Goal: Find specific page/section: Find specific page/section

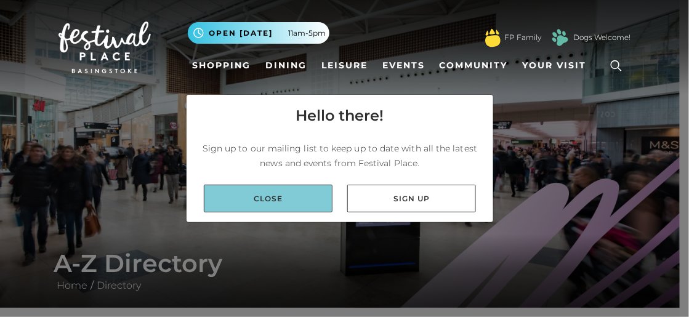
click at [305, 198] on link "Close" at bounding box center [268, 199] width 129 height 28
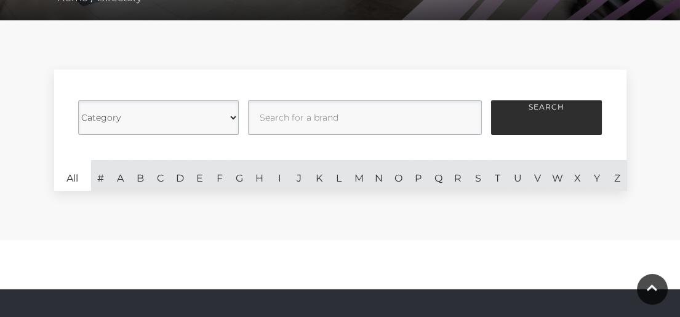
scroll to position [308, 0]
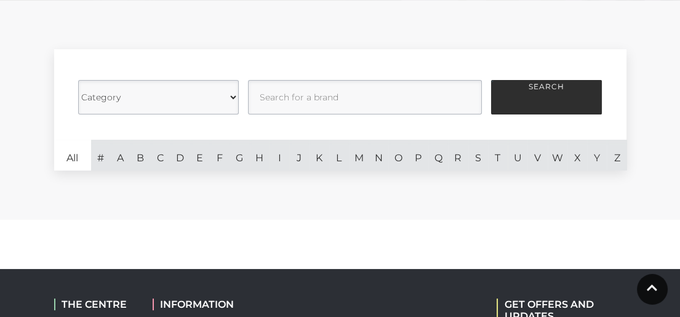
click at [233, 98] on select "Category Cafes Restaurants Fashion Services Technology Homeware Gifts, Statione…" at bounding box center [158, 97] width 161 height 34
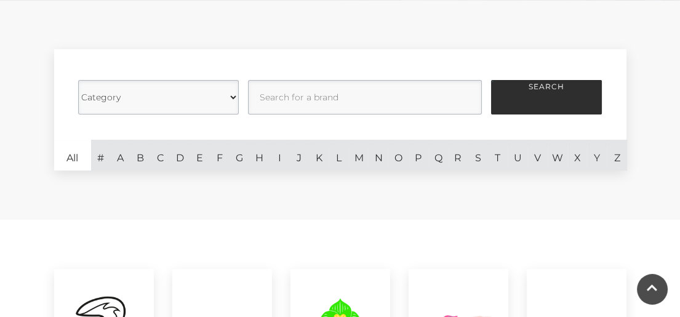
select select "20847"
click at [78, 80] on select "Category Cafes Restaurants Fashion Services Technology Homeware Gifts, Statione…" at bounding box center [158, 97] width 161 height 34
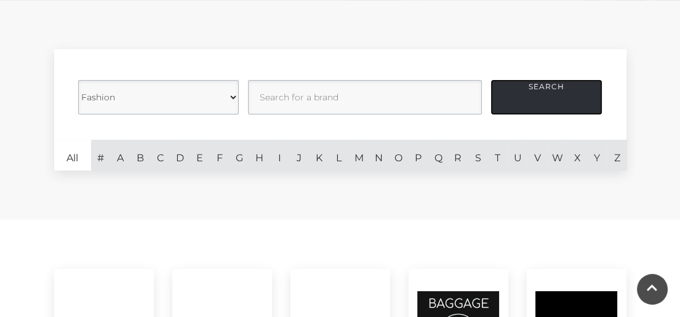
click at [556, 99] on button "Search" at bounding box center [546, 97] width 111 height 34
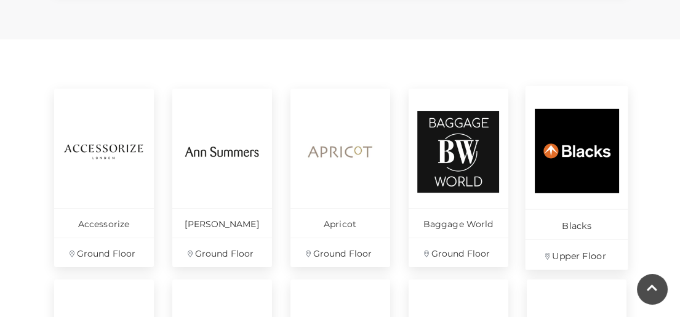
scroll to position [492, 0]
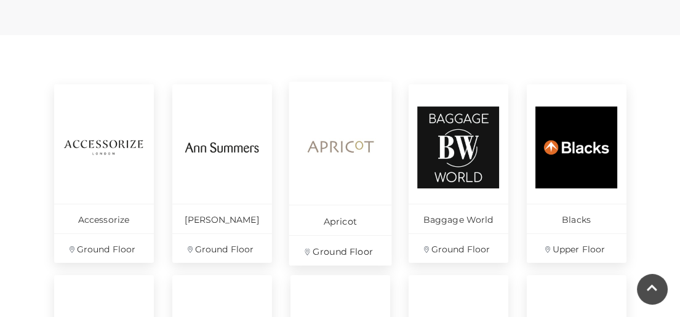
click at [332, 172] on img at bounding box center [340, 147] width 84 height 84
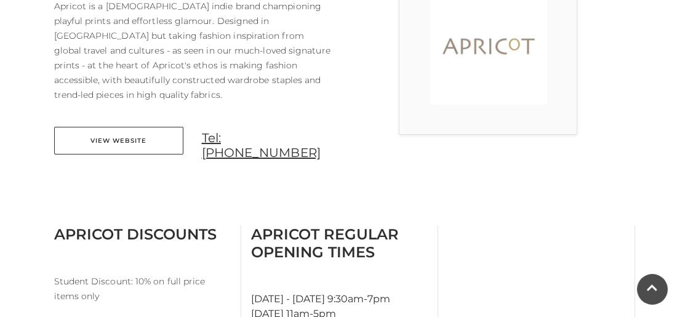
scroll to position [369, 0]
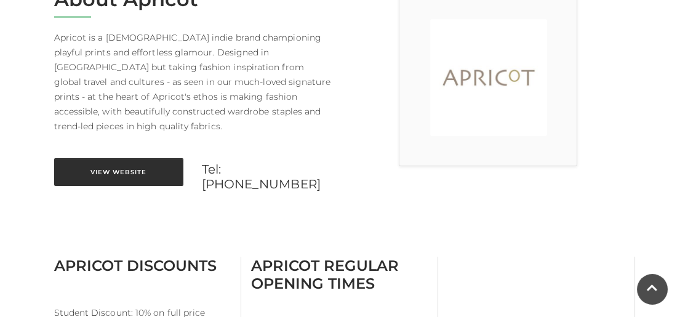
click at [98, 158] on link "View Website" at bounding box center [118, 172] width 129 height 28
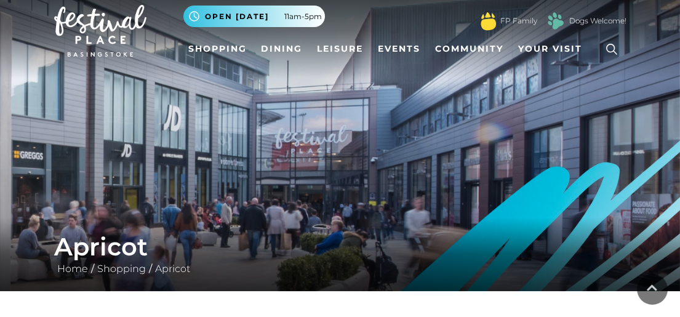
scroll to position [0, 0]
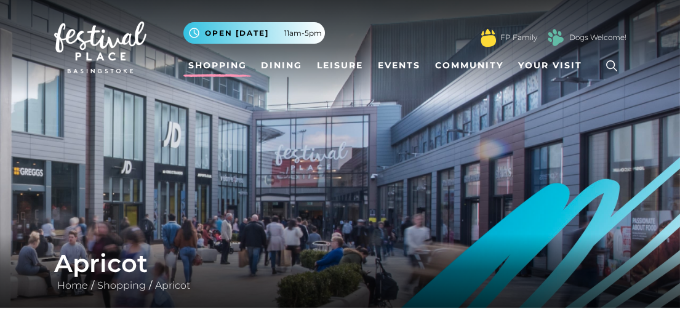
click at [213, 61] on link "Shopping" at bounding box center [217, 65] width 68 height 23
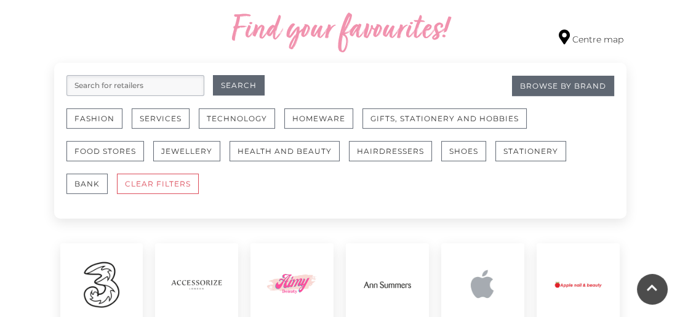
scroll to position [738, 0]
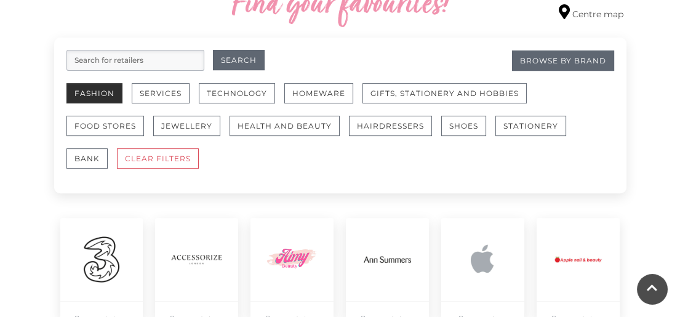
click at [109, 87] on button "Fashion" at bounding box center [94, 93] width 56 height 20
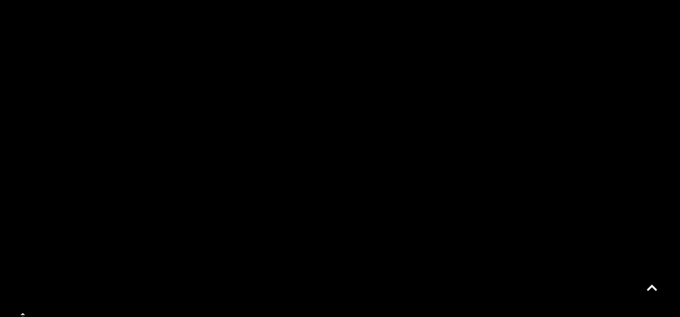
scroll to position [862, 0]
